Goal: Information Seeking & Learning: Check status

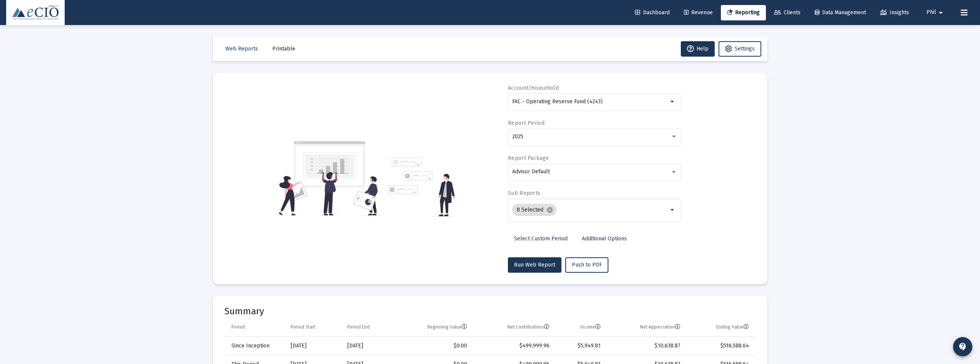
select select "View all"
click at [639, 9] on link "Dashboard" at bounding box center [652, 12] width 47 height 15
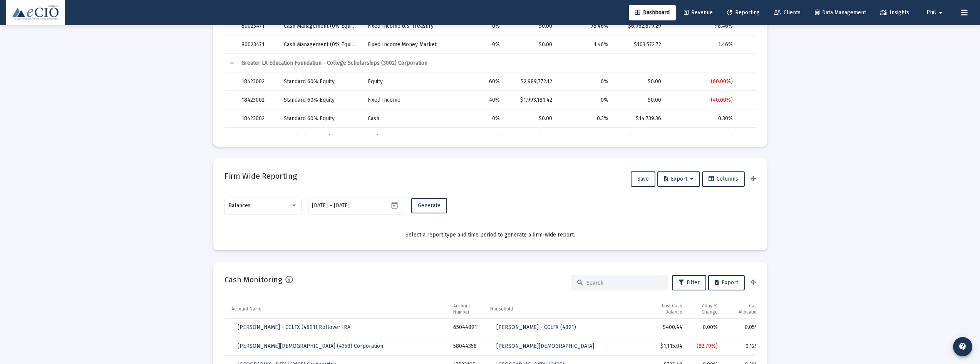
scroll to position [385, 0]
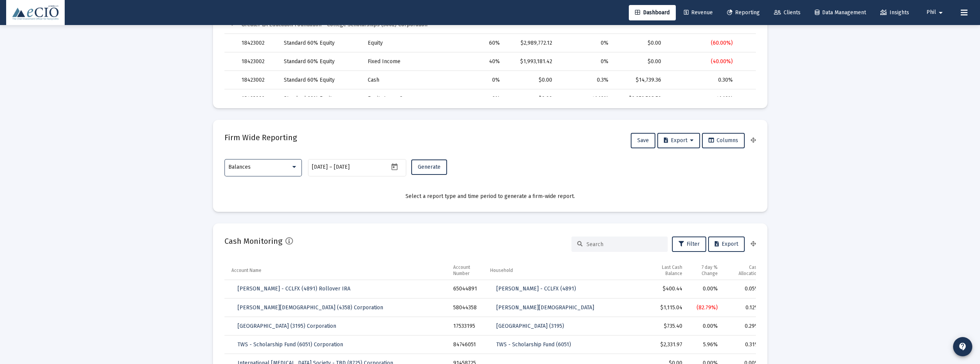
click at [254, 168] on div "Balances" at bounding box center [259, 167] width 62 height 6
click at [253, 119] on span "Transactions" at bounding box center [262, 119] width 69 height 16
click at [430, 165] on span "Generate" at bounding box center [429, 167] width 23 height 7
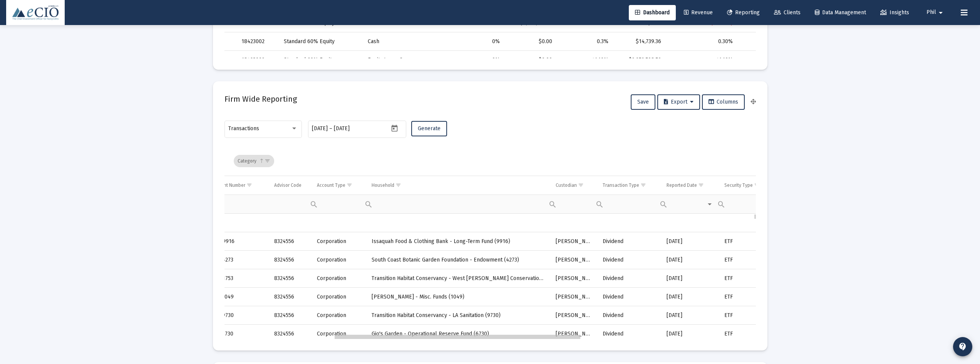
scroll to position [0, 246]
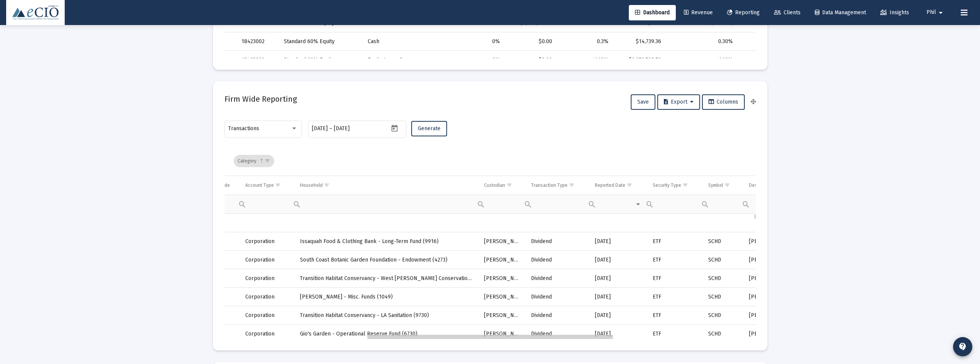
drag, startPoint x: 433, startPoint y: 337, endPoint x: 581, endPoint y: 334, distance: 147.9
click at [570, 184] on span "Show filter options for column 'Transaction Type'" at bounding box center [572, 185] width 6 height 6
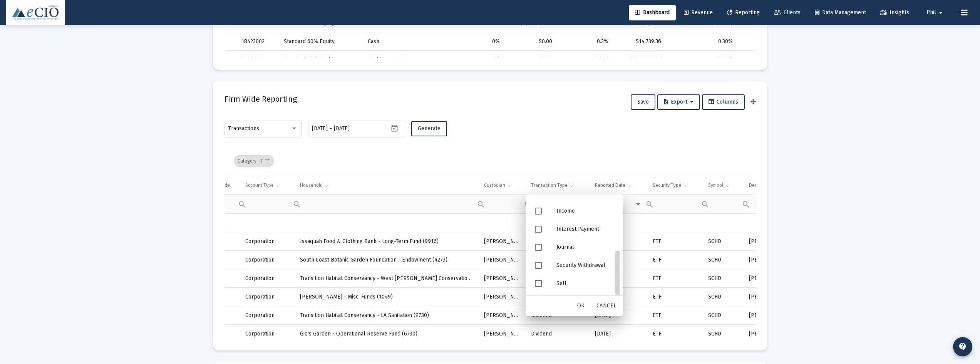
drag, startPoint x: 619, startPoint y: 229, endPoint x: 623, endPoint y: 297, distance: 67.9
click at [595, 265] on div "Security Withdrawal" at bounding box center [584, 265] width 69 height 18
click at [582, 307] on span "OK" at bounding box center [581, 305] width 8 height 7
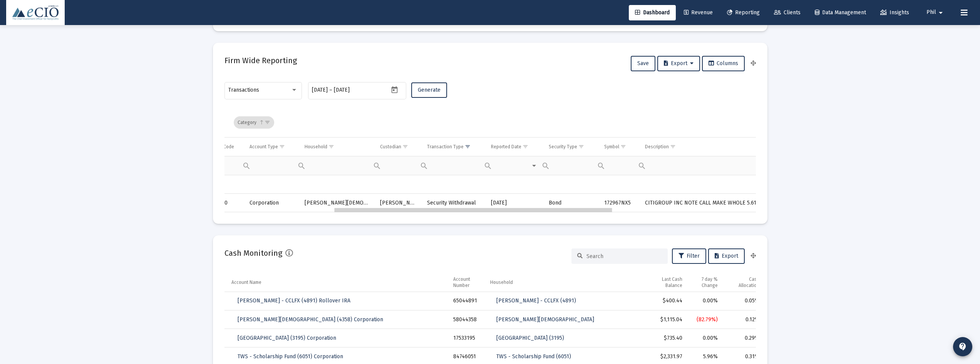
drag, startPoint x: 619, startPoint y: 210, endPoint x: 566, endPoint y: 205, distance: 53.8
click at [274, 91] on div "Transactions" at bounding box center [259, 90] width 62 height 6
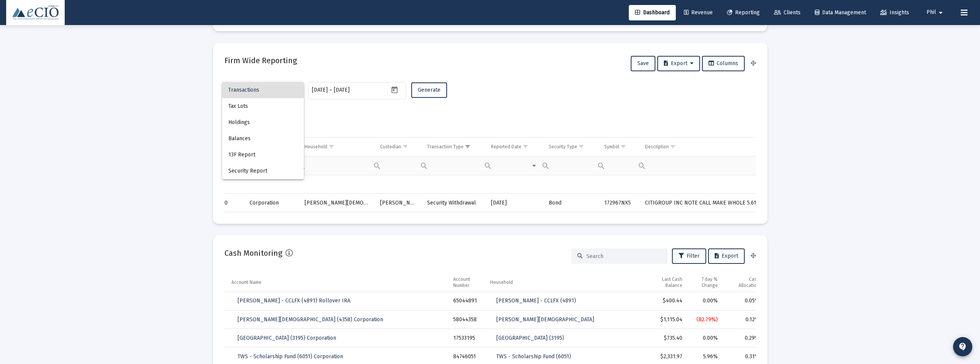
click at [561, 98] on div at bounding box center [490, 182] width 980 height 364
click at [465, 145] on span "Show filter options for column 'Transaction Type'" at bounding box center [468, 147] width 6 height 6
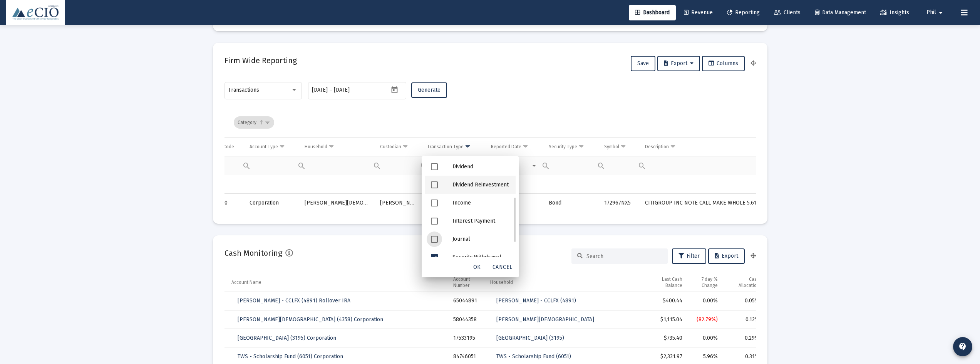
scroll to position [107, 0]
click at [474, 228] on div "Security Withdrawal" at bounding box center [480, 227] width 69 height 18
click at [433, 210] on span "Filter options" at bounding box center [434, 208] width 7 height 7
click at [476, 265] on span "OK" at bounding box center [477, 267] width 8 height 7
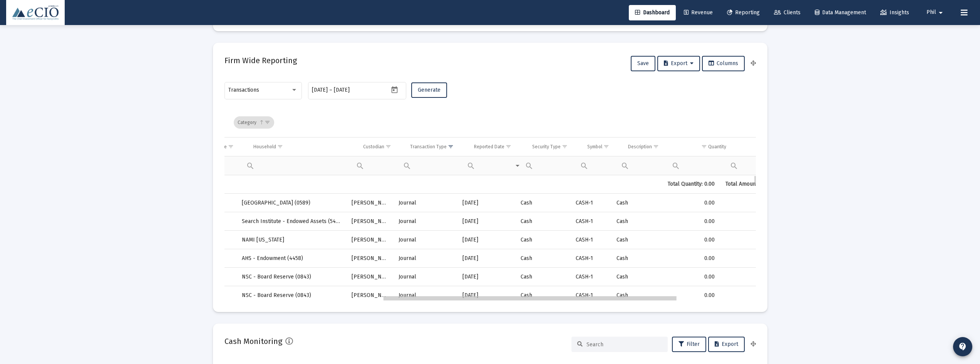
scroll to position [0, 315]
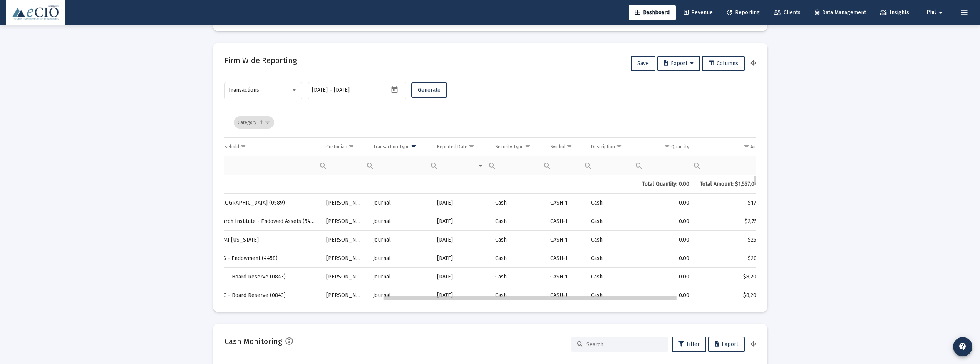
drag, startPoint x: 542, startPoint y: 299, endPoint x: 610, endPoint y: 305, distance: 68.4
